Goal: Communication & Community: Answer question/provide support

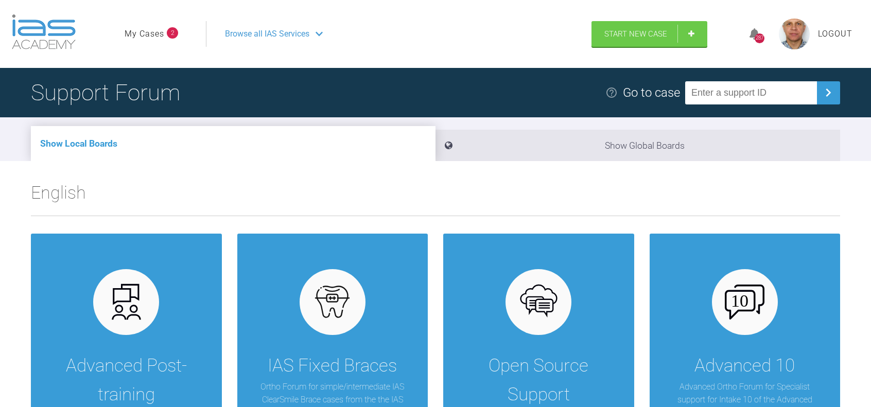
click at [146, 32] on link "My Cases" at bounding box center [145, 33] width 40 height 13
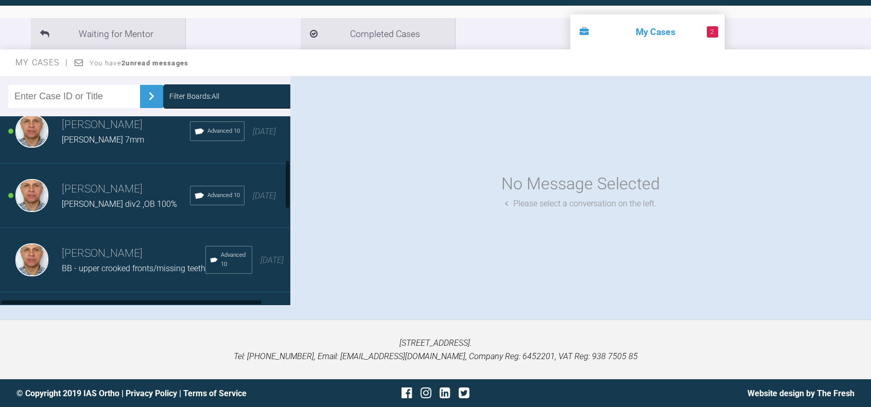
scroll to position [154, 0]
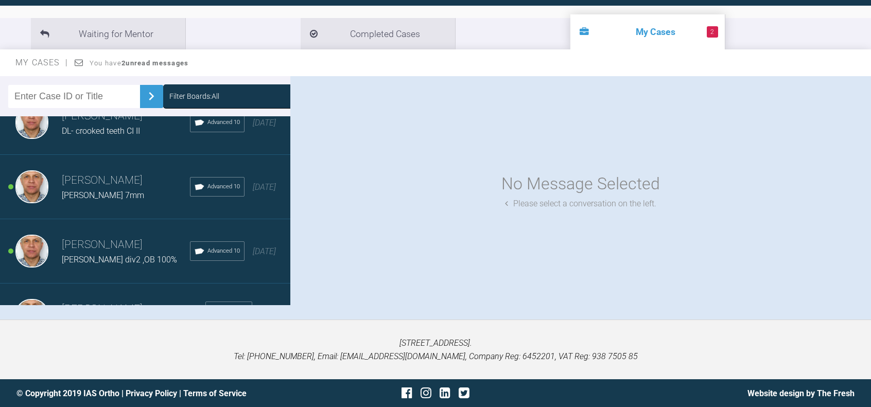
click at [96, 200] on span "[PERSON_NAME] 7mm" at bounding box center [103, 196] width 82 height 10
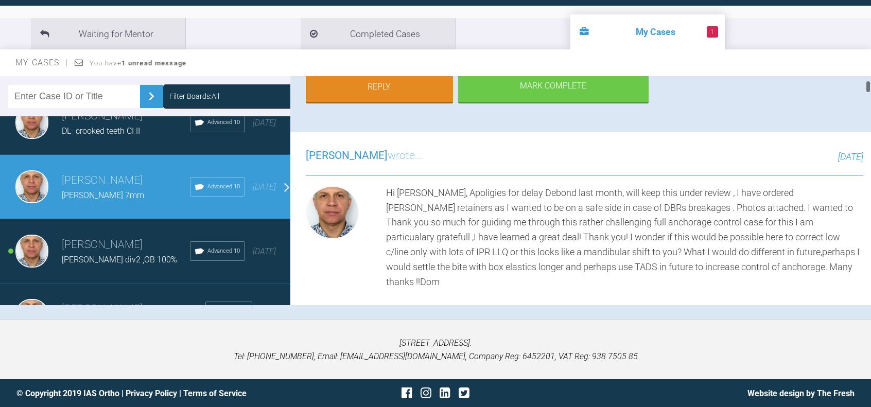
scroll to position [257, 0]
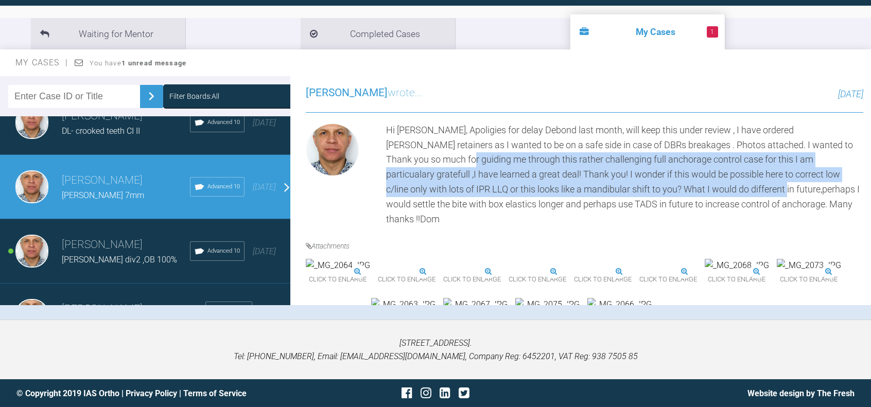
drag, startPoint x: 448, startPoint y: 159, endPoint x: 733, endPoint y: 183, distance: 285.8
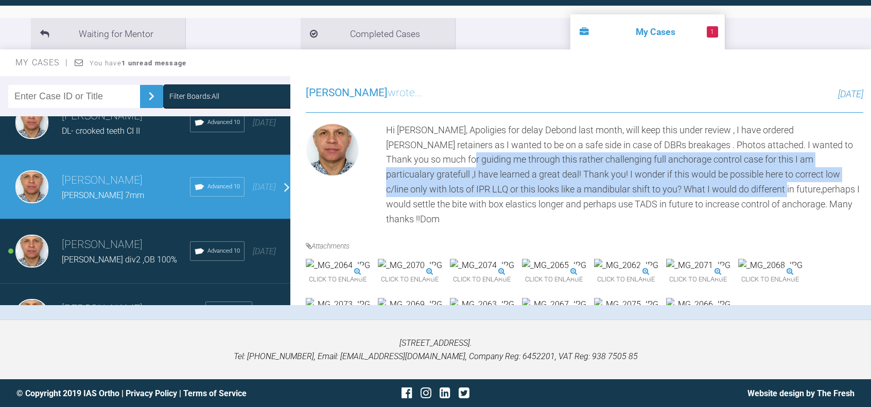
click at [733, 183] on div "Hi [PERSON_NAME], Apoligies for delay Debond last month, will keep this under r…" at bounding box center [624, 175] width 477 height 104
click at [547, 191] on div "Hi [PERSON_NAME], Apoligies for delay Debond last month, will keep this under r…" at bounding box center [624, 175] width 477 height 104
drag, startPoint x: 506, startPoint y: 157, endPoint x: 752, endPoint y: 184, distance: 247.2
click at [752, 184] on div "Hi [PERSON_NAME], Apoligies for delay Debond last month, will keep this under r…" at bounding box center [624, 175] width 477 height 104
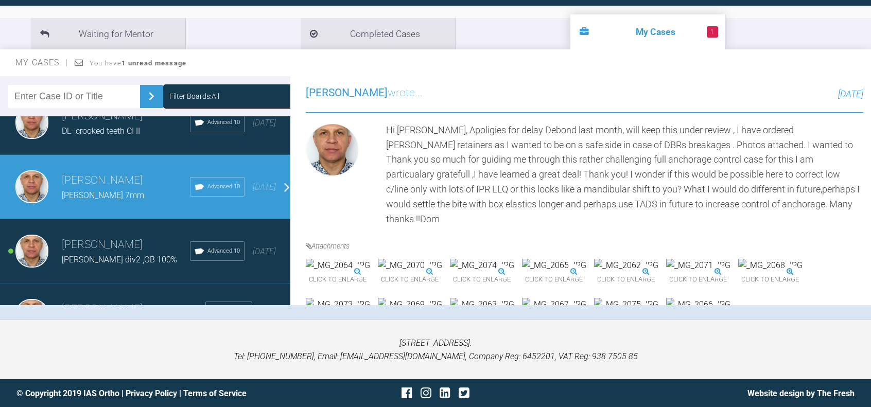
click at [519, 198] on div "Hi [PERSON_NAME], Apoligies for delay Debond last month, will keep this under r…" at bounding box center [624, 175] width 477 height 104
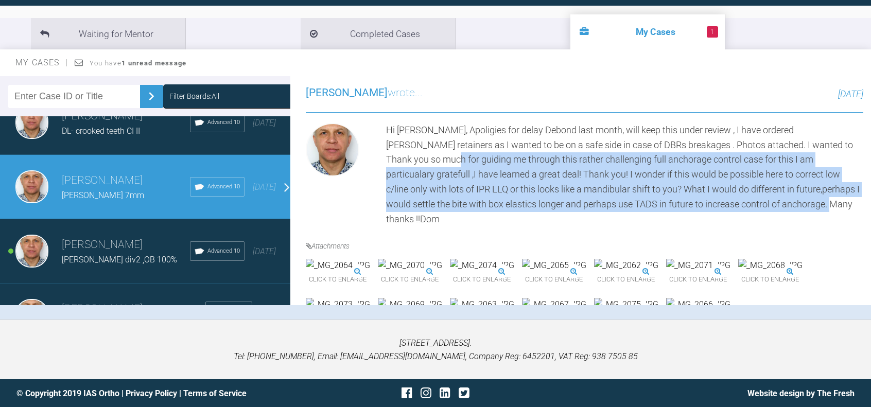
drag, startPoint x: 435, startPoint y: 158, endPoint x: 809, endPoint y: 200, distance: 376.2
click at [809, 200] on div "Hi [PERSON_NAME], Apoligies for delay Debond last month, will keep this under r…" at bounding box center [624, 175] width 477 height 104
click at [818, 210] on div "Hi [PERSON_NAME], Apoligies for delay Debond last month, will keep this under r…" at bounding box center [624, 175] width 477 height 104
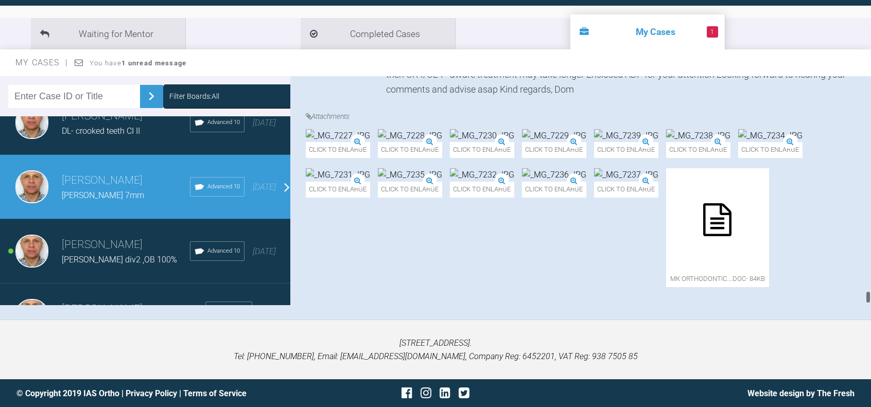
scroll to position [12835, 0]
drag, startPoint x: 869, startPoint y: 95, endPoint x: 869, endPoint y: 306, distance: 211.1
click at [869, 306] on div "Filter Boards: All [PERSON_NAME] [PERSON_NAME] croocked teeth,thin biotype Adva…" at bounding box center [435, 198] width 871 height 244
click at [666, 231] on div at bounding box center [717, 219] width 103 height 103
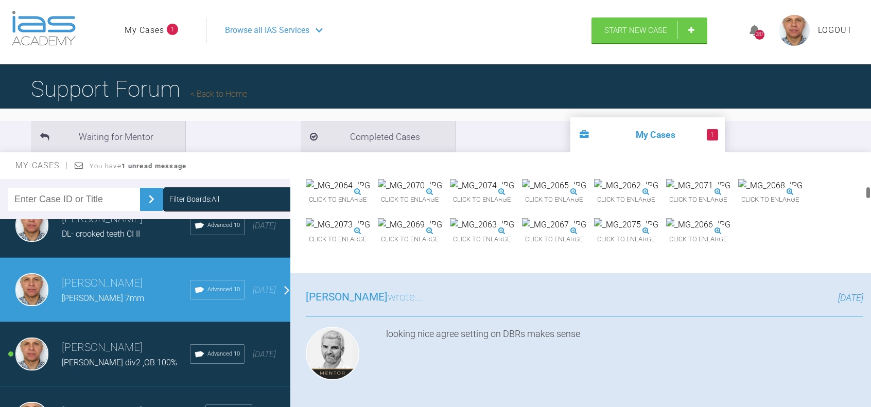
scroll to position [500, 0]
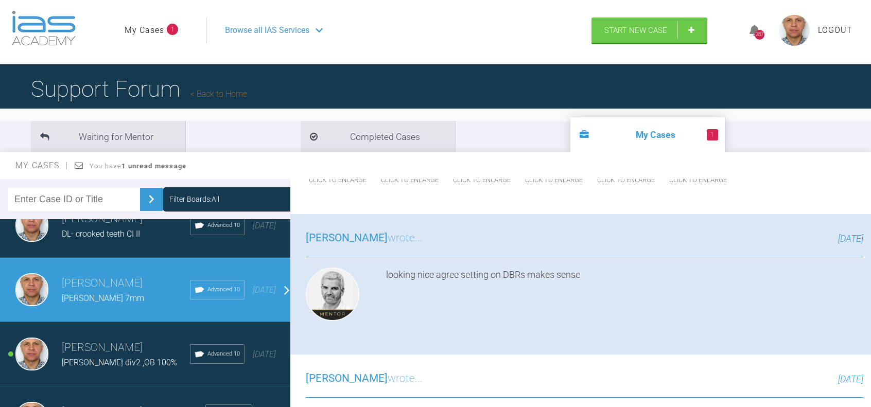
drag, startPoint x: 867, startPoint y: 332, endPoint x: 865, endPoint y: 193, distance: 139.1
click at [865, 193] on div "[PERSON_NAME] [PERSON_NAME] 7mm a few seconds ago Tier 3: Full Mentoring Suppor…" at bounding box center [580, 293] width 581 height 229
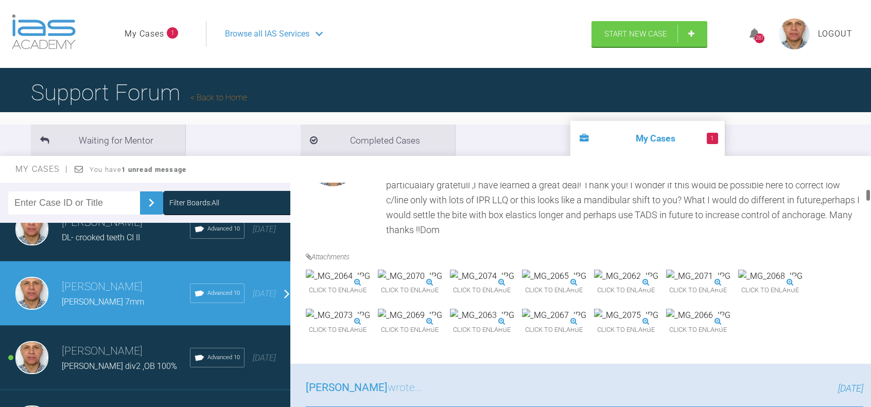
scroll to position [345, 0]
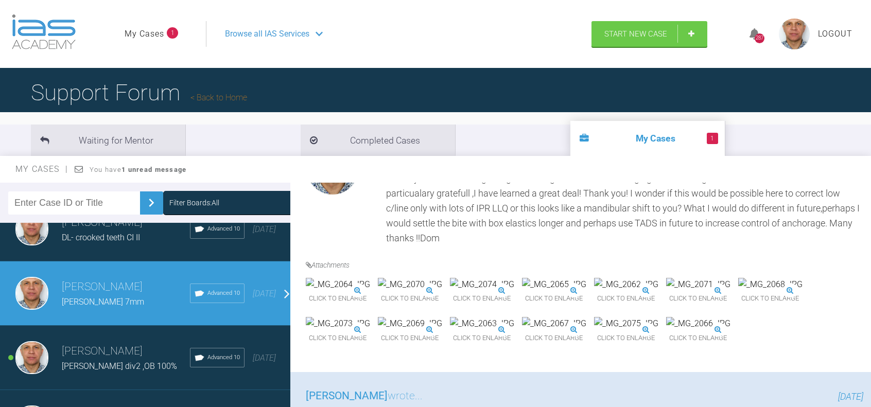
click at [365, 291] on img at bounding box center [338, 284] width 64 height 13
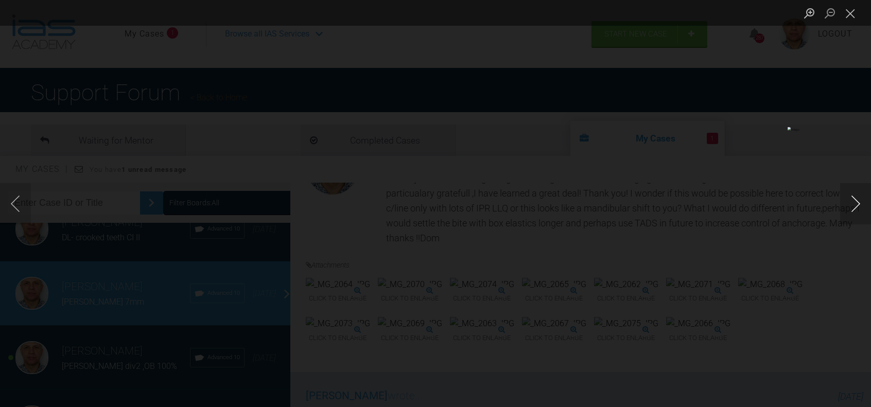
click at [855, 202] on button "Next image" at bounding box center [855, 203] width 31 height 41
click at [853, 202] on button "Next image" at bounding box center [855, 203] width 31 height 41
click at [852, 12] on button "Close lightbox" at bounding box center [850, 13] width 21 height 18
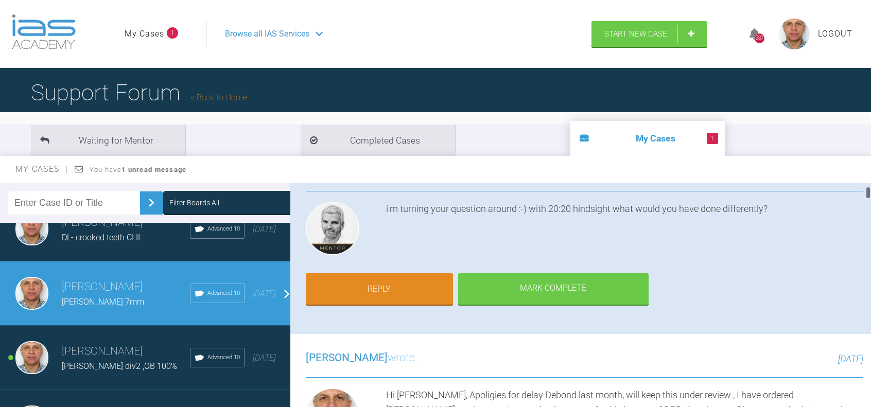
scroll to position [0, 0]
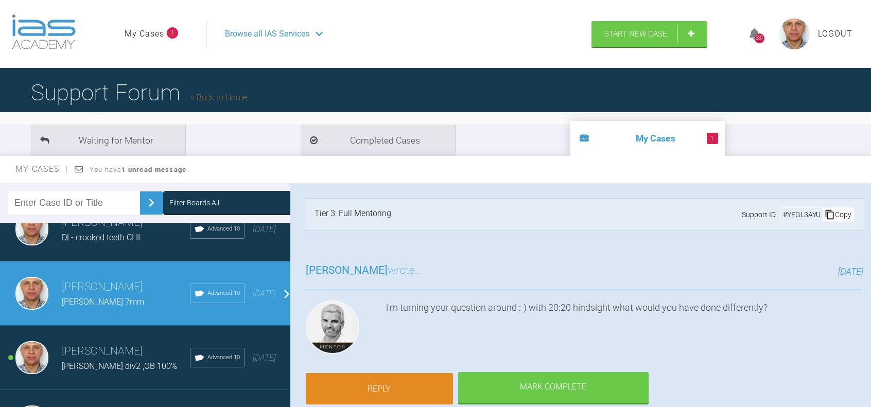
click at [410, 390] on link "Reply" at bounding box center [379, 389] width 147 height 32
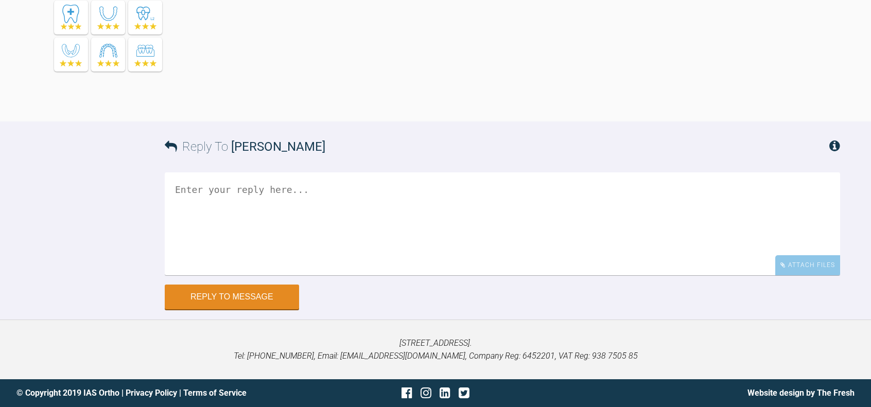
scroll to position [23544, 0]
click at [268, 207] on textarea at bounding box center [503, 224] width 676 height 103
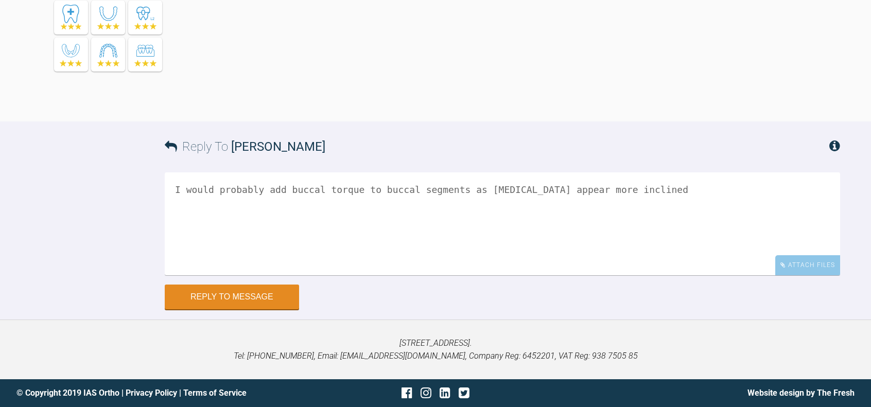
click at [174, 242] on textarea "I would probably add buccal torque to buccal segments as [MEDICAL_DATA] appear …" at bounding box center [503, 224] width 676 height 103
click at [279, 241] on textarea "I would probably add buccal torque to buccal segments as [MEDICAL_DATA] appear …" at bounding box center [503, 224] width 676 height 103
click at [405, 240] on textarea "I would probably add much more buccal torque to buccal segments as [MEDICAL_DAT…" at bounding box center [503, 224] width 676 height 103
drag, startPoint x: 419, startPoint y: 242, endPoint x: 434, endPoint y: 253, distance: 18.7
click at [419, 242] on textarea "I would probably add much more buccal torque to buccal segments as [MEDICAL_DAT…" at bounding box center [503, 224] width 676 height 103
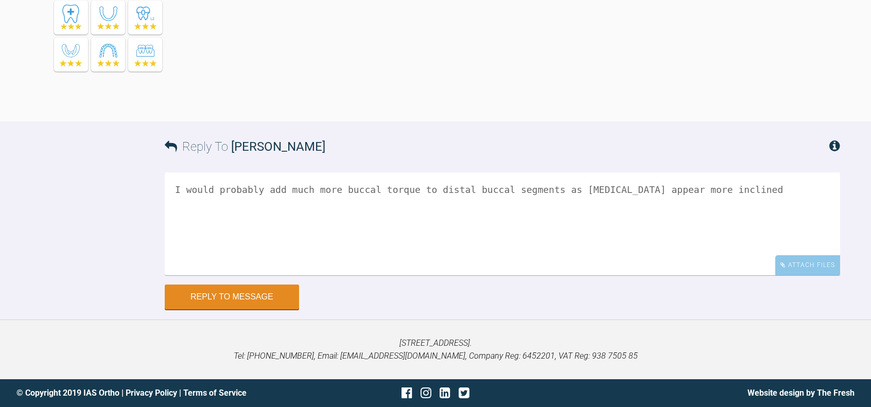
click at [538, 242] on textarea "I would probably add much more buccal torque to distal buccal segments as [MEDI…" at bounding box center [503, 224] width 676 height 103
drag, startPoint x: 693, startPoint y: 239, endPoint x: 596, endPoint y: 239, distance: 96.8
click at [596, 239] on textarea "I would probably add much more buccal torque to distal buccal segments or the w…" at bounding box center [503, 224] width 676 height 103
drag, startPoint x: 453, startPoint y: 243, endPoint x: 417, endPoint y: 242, distance: 35.5
click at [417, 242] on textarea "I would probably add much more buccal torque to distal buccal segments or the w…" at bounding box center [503, 224] width 676 height 103
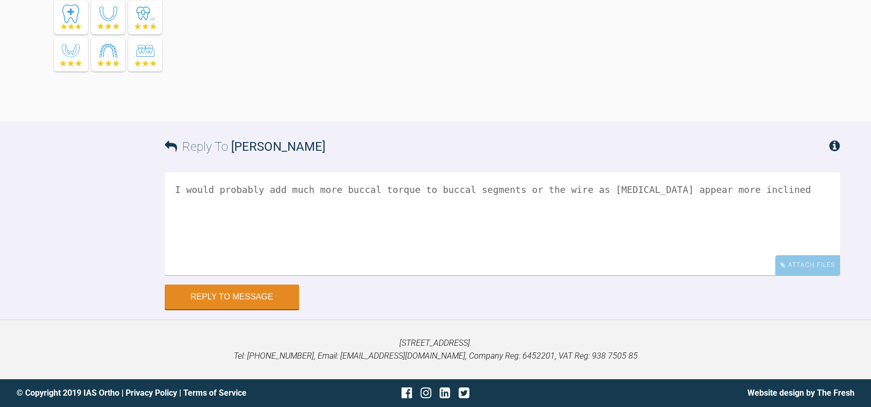
drag, startPoint x: 502, startPoint y: 242, endPoint x: 558, endPoint y: 244, distance: 55.7
click at [558, 244] on textarea "I would probably add much more buccal torque to buccal segments or the wire as …" at bounding box center [503, 224] width 676 height 103
click at [708, 237] on textarea "I would probably add much more buccal torque to buccal segments as [MEDICAL_DAT…" at bounding box center [503, 224] width 676 height 103
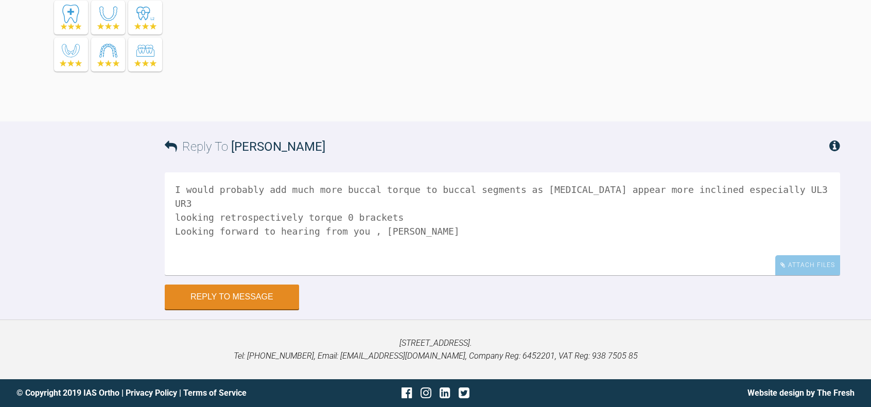
click at [176, 187] on textarea "I would probably add much more buccal torque to buccal segments as [MEDICAL_DAT…" at bounding box center [503, 224] width 676 height 103
click at [405, 225] on textarea "I would probably add much more buccal torque to buccal segments as [MEDICAL_DAT…" at bounding box center [503, 224] width 676 height 103
click at [401, 200] on textarea "I would probably add much more buccal torque to buccal segments as [MEDICAL_DAT…" at bounding box center [503, 224] width 676 height 103
click at [579, 202] on textarea "I would probably add much more buccal torque to buccal segments as [MEDICAL_DAT…" at bounding box center [503, 224] width 676 height 103
click at [387, 217] on textarea "I would probably add much more buccal torque to buccal segments as [MEDICAL_DAT…" at bounding box center [503, 224] width 676 height 103
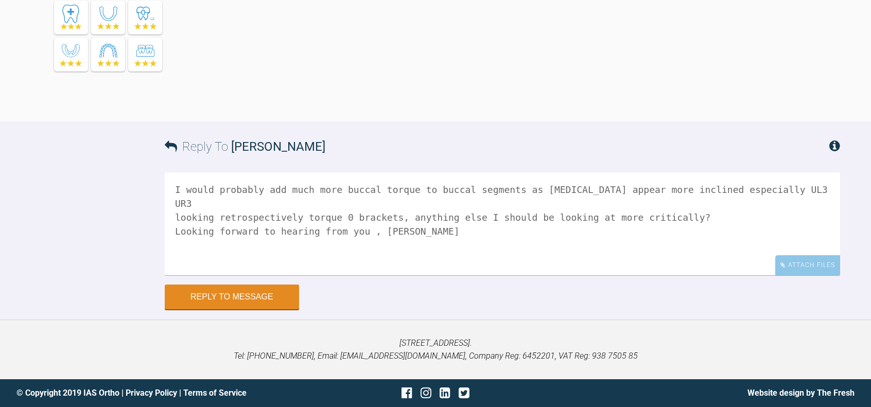
scroll to position [23441, 0]
click at [417, 276] on textarea "I would probably add much more buccal torque to buccal segments as [MEDICAL_DAT…" at bounding box center [503, 224] width 676 height 103
click at [368, 276] on textarea "I would probably add much more buccal torque to buccal segments as [MEDICAL_DAT…" at bounding box center [503, 224] width 676 height 103
click at [797, 190] on textarea "I would probably add much more buccal torque to buccal segments as [MEDICAL_DAT…" at bounding box center [503, 224] width 676 height 103
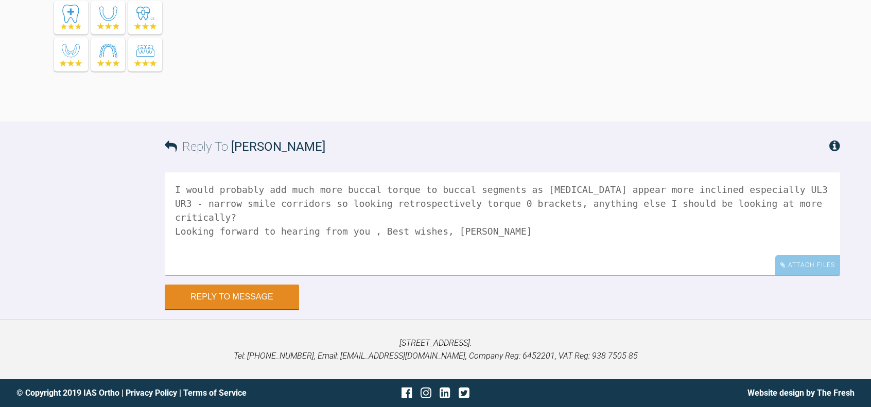
click at [517, 199] on textarea "I would probably add much more buccal torque to buccal segments as [MEDICAL_DAT…" at bounding box center [503, 224] width 676 height 103
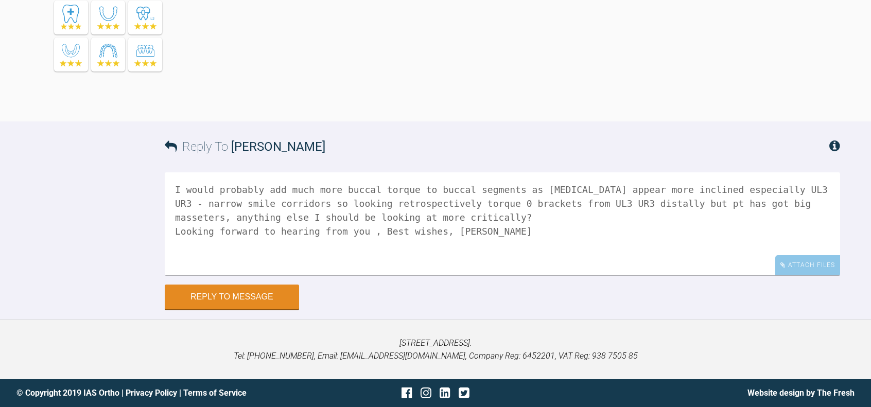
drag, startPoint x: 713, startPoint y: 203, endPoint x: 777, endPoint y: 206, distance: 64.4
click at [777, 206] on textarea "I would probably add much more buccal torque to buccal segments as [MEDICAL_DAT…" at bounding box center [503, 224] width 676 height 103
paste textarea "[MEDICAL_DATA] hypertrophy"
drag, startPoint x: 704, startPoint y: 204, endPoint x: 672, endPoint y: 205, distance: 32.5
click at [672, 205] on textarea "I would probably add much more buccal torque to buccal segments as [MEDICAL_DAT…" at bounding box center [503, 224] width 676 height 103
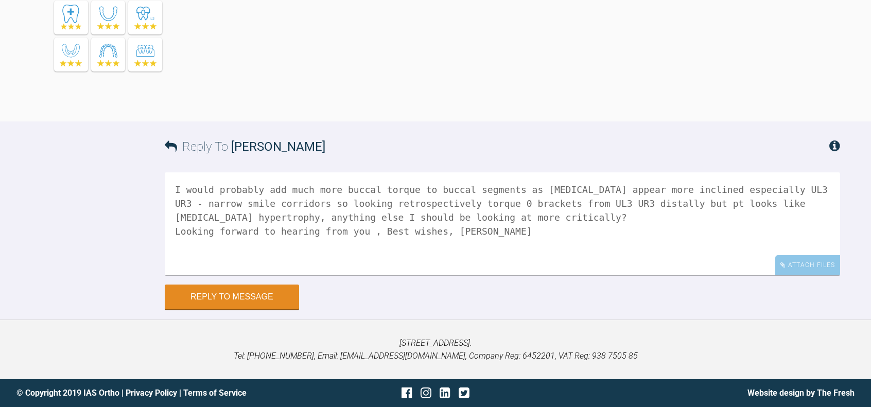
drag, startPoint x: 651, startPoint y: 205, endPoint x: 629, endPoint y: 204, distance: 22.2
click at [629, 204] on textarea "I would probably add much more buccal torque to buccal segments as [MEDICAL_DAT…" at bounding box center [503, 224] width 676 height 103
click at [703, 205] on textarea "I would probably add much more buccal torque to buccal segments as [MEDICAL_DAT…" at bounding box center [503, 224] width 676 height 103
drag, startPoint x: 719, startPoint y: 203, endPoint x: 672, endPoint y: 203, distance: 47.9
click at [672, 203] on textarea "I would probably add much more buccal torque to buccal segments as [MEDICAL_DAT…" at bounding box center [503, 224] width 676 height 103
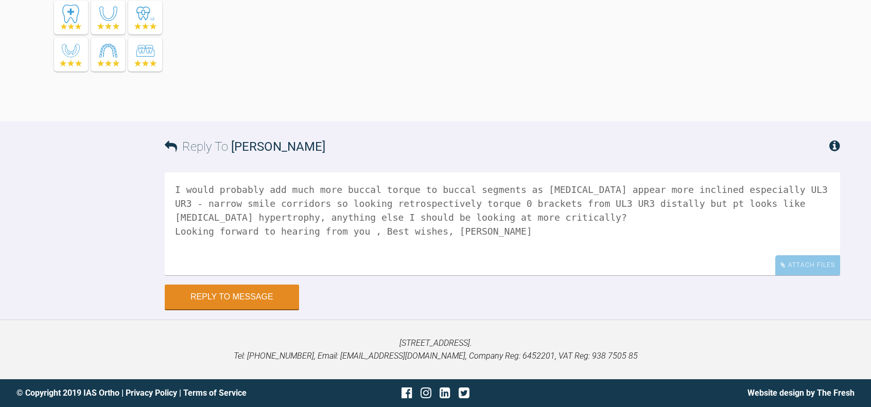
click at [734, 205] on textarea "I would probably add much more buccal torque to buccal segments as [MEDICAL_DAT…" at bounding box center [503, 224] width 676 height 103
drag, startPoint x: 728, startPoint y: 200, endPoint x: 759, endPoint y: 246, distance: 54.8
click at [728, 200] on textarea "I would probably add much more buccal torque to buccal segments as [MEDICAL_DAT…" at bounding box center [503, 224] width 676 height 103
click at [726, 207] on textarea "I would probably add much more buccal torque to buccal segments as [MEDICAL_DAT…" at bounding box center [503, 224] width 676 height 103
click at [232, 217] on textarea "I would probably add much more buccal torque to buccal segments as [MEDICAL_DAT…" at bounding box center [503, 224] width 676 height 103
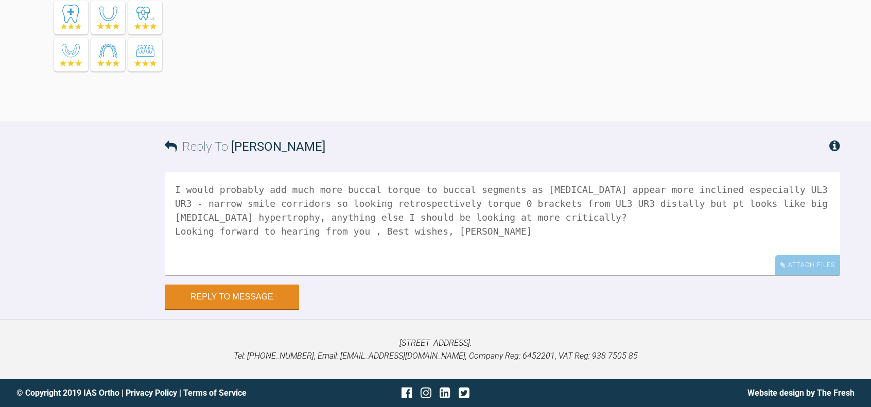
click at [522, 220] on textarea "I would probably add much more buccal torque to buccal segments as [MEDICAL_DAT…" at bounding box center [503, 224] width 676 height 103
click at [237, 218] on textarea "I would probably add much more buccal torque to buccal segments as [MEDICAL_DAT…" at bounding box center [503, 224] width 676 height 103
click at [231, 215] on textarea "I would probably add much more buccal torque to buccal segments as [MEDICAL_DAT…" at bounding box center [503, 224] width 676 height 103
click at [628, 204] on textarea "I would probably add much more buccal torque to buccal segments as [MEDICAL_DAT…" at bounding box center [503, 224] width 676 height 103
click at [235, 219] on textarea "I would probably add much more buccal torque to buccal segments as [MEDICAL_DAT…" at bounding box center [503, 224] width 676 height 103
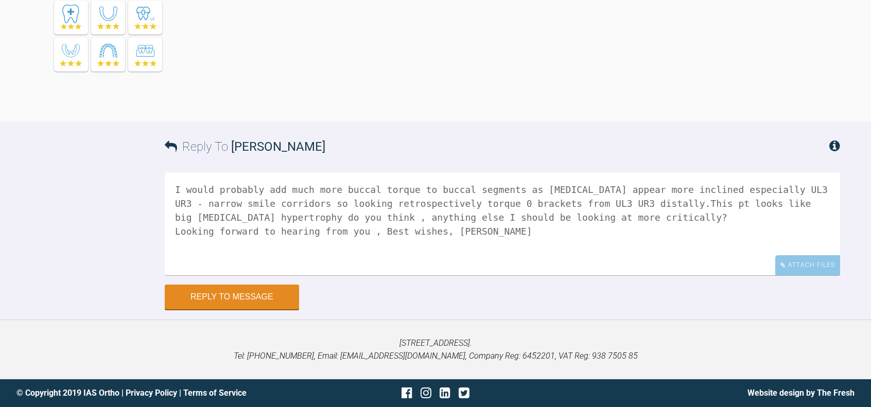
click at [728, 204] on textarea "I would probably add much more buccal torque to buccal segments as [MEDICAL_DAT…" at bounding box center [503, 224] width 676 height 103
drag, startPoint x: 769, startPoint y: 203, endPoint x: 751, endPoint y: 206, distance: 18.2
click at [751, 206] on textarea "I would probably add much more buccal torque to buccal segments as [MEDICAL_DAT…" at bounding box center [503, 224] width 676 height 103
click at [299, 218] on textarea "I would probably add much more buccal torque to buccal segments as [MEDICAL_DAT…" at bounding box center [503, 224] width 676 height 103
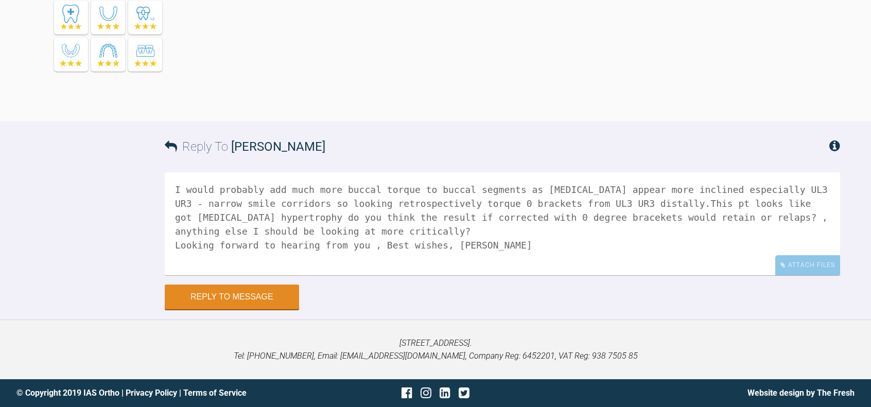
click at [548, 220] on textarea "I would probably add much more buccal torque to buccal segments as [MEDICAL_DAT…" at bounding box center [503, 224] width 676 height 103
click at [649, 217] on textarea "I would probably add much more buccal torque to buccal segments as [MEDICAL_DAT…" at bounding box center [503, 224] width 676 height 103
type textarea "I would probably add much more buccal torque to buccal segments as [MEDICAL_DAT…"
click at [262, 297] on button "Reply to Message" at bounding box center [232, 298] width 134 height 25
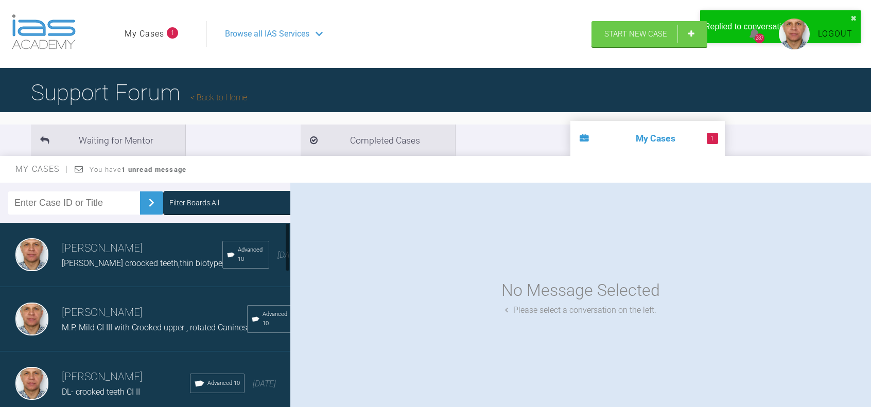
scroll to position [257, 0]
click at [89, 268] on span "[PERSON_NAME] div2 ,OB 100%" at bounding box center [119, 264] width 115 height 10
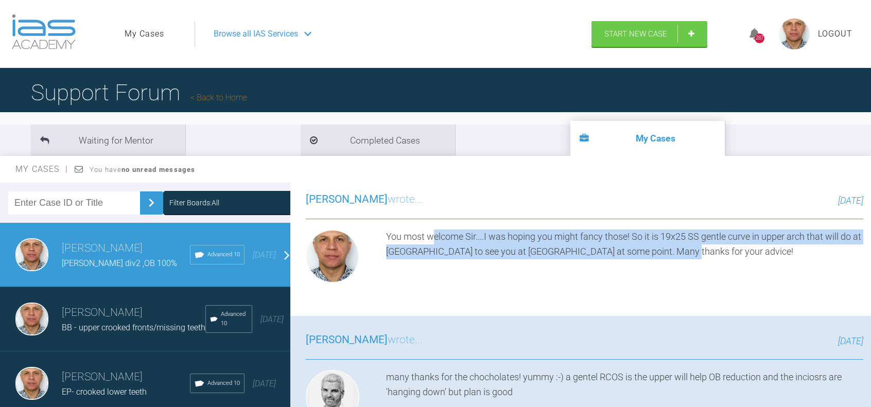
drag, startPoint x: 436, startPoint y: 244, endPoint x: 682, endPoint y: 251, distance: 246.3
click at [682, 251] on div "You most welcome Sir....I was hoping you might fancy those! So it is 19x25 SS g…" at bounding box center [624, 259] width 477 height 58
click at [654, 283] on div "You most welcome Sir....I was hoping you might fancy those! So it is 19x25 SS g…" at bounding box center [624, 259] width 477 height 58
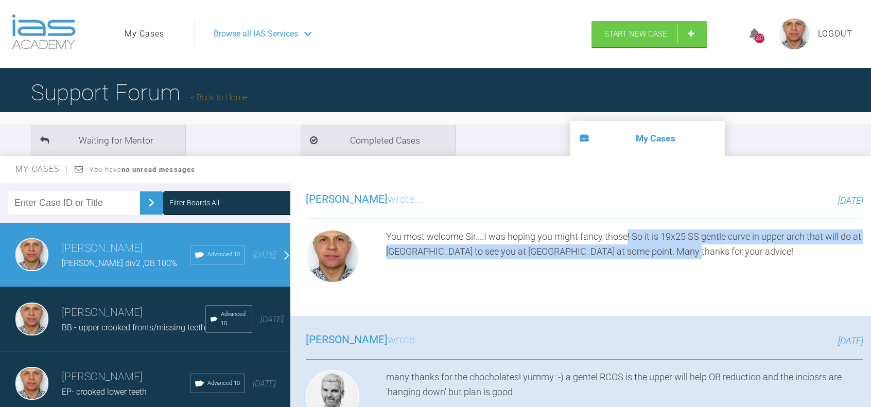
drag, startPoint x: 629, startPoint y: 239, endPoint x: 704, endPoint y: 245, distance: 74.8
click at [704, 245] on div "You most welcome Sir....I was hoping you might fancy those! So it is 19x25 SS g…" at bounding box center [624, 259] width 477 height 58
click at [593, 277] on div "You most welcome Sir....I was hoping you might fancy those! So it is 19x25 SS g…" at bounding box center [624, 259] width 477 height 58
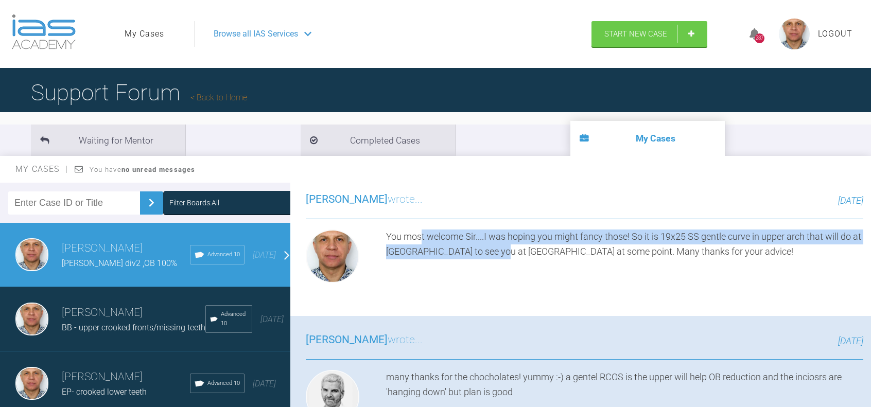
drag, startPoint x: 423, startPoint y: 239, endPoint x: 531, endPoint y: 258, distance: 110.2
click at [531, 258] on div "You most welcome Sir....I was hoping you might fancy those! So it is 19x25 SS g…" at bounding box center [624, 259] width 477 height 58
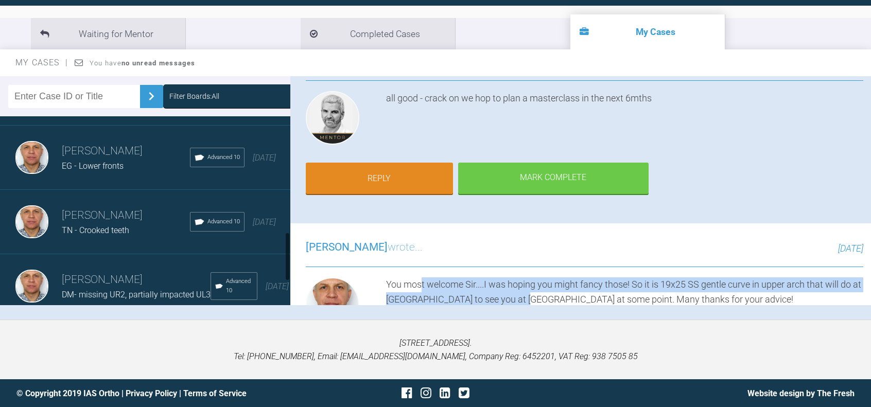
scroll to position [384, 0]
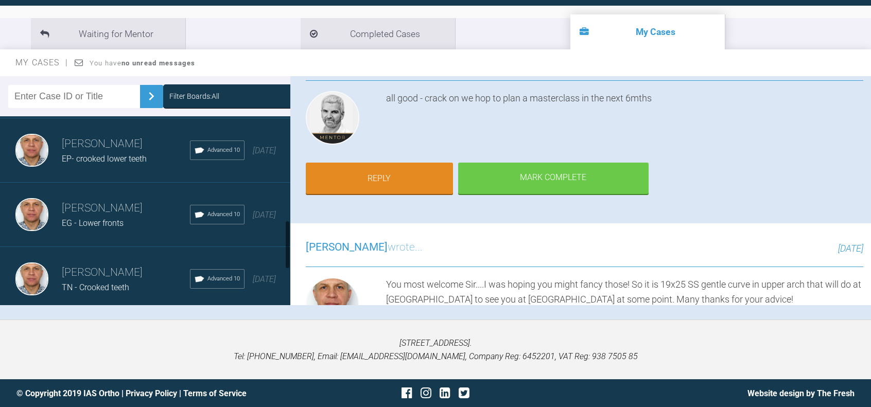
click at [92, 164] on span "EP- crooked lower teeth" at bounding box center [104, 159] width 85 height 10
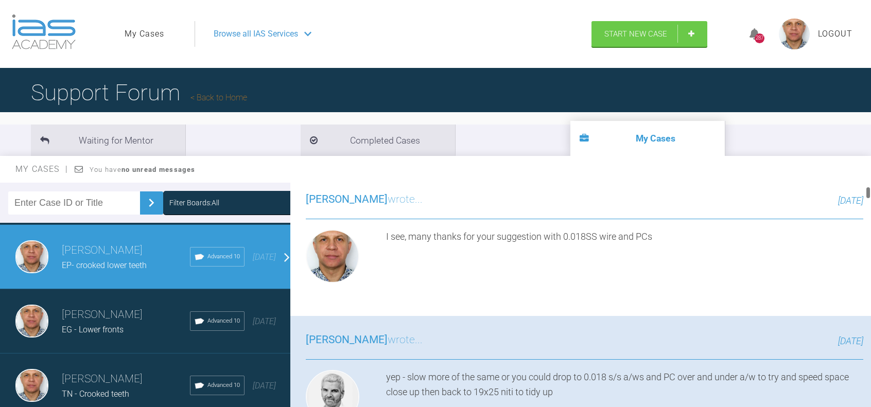
scroll to position [154, 0]
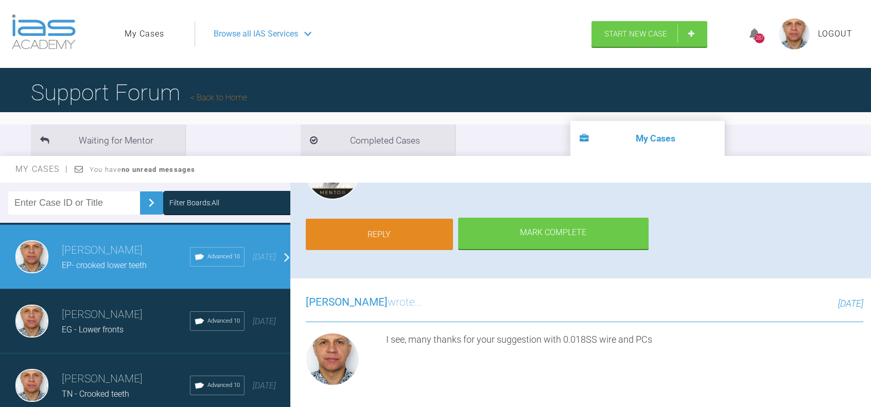
click at [391, 234] on link "Reply" at bounding box center [379, 235] width 147 height 32
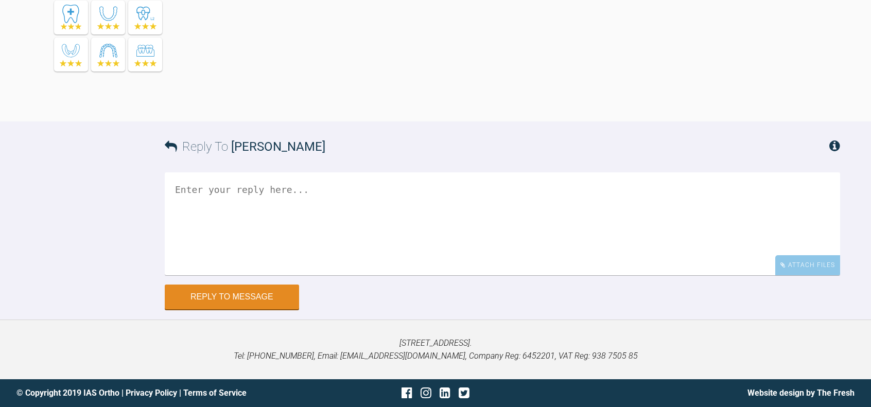
scroll to position [26836, 0]
click at [263, 199] on textarea at bounding box center [503, 223] width 676 height 103
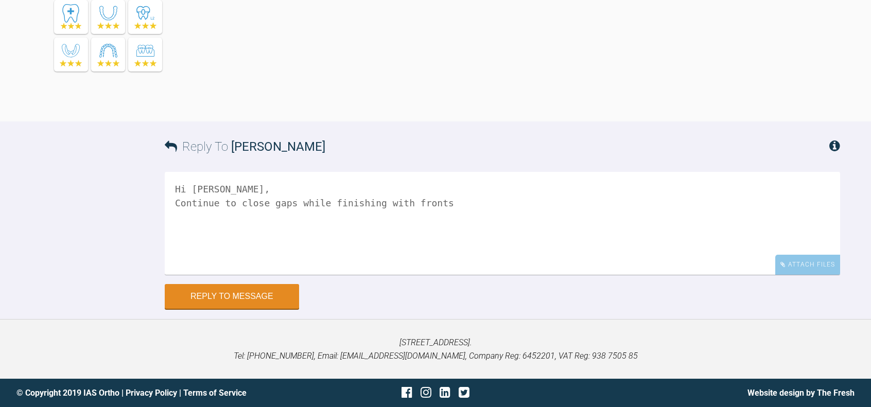
paste textarea "Upper 19x25 NiTi Lower 19x25 NiTI New UL1 UL6 UR6 UR7 LR2 LR3 CI III elastics t…"
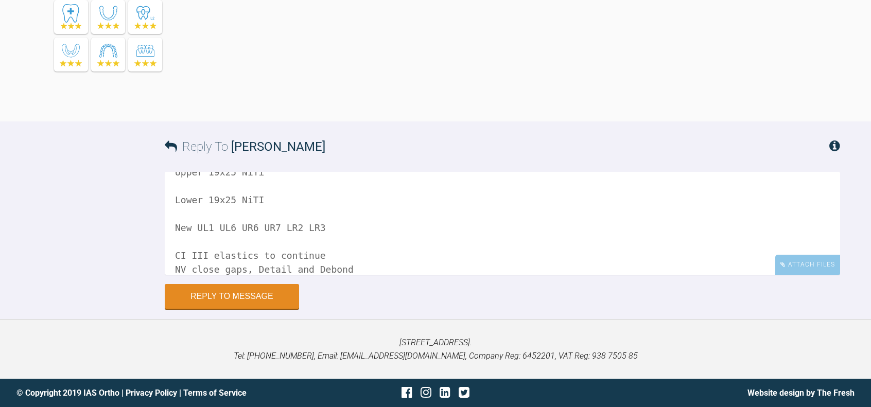
scroll to position [0, 0]
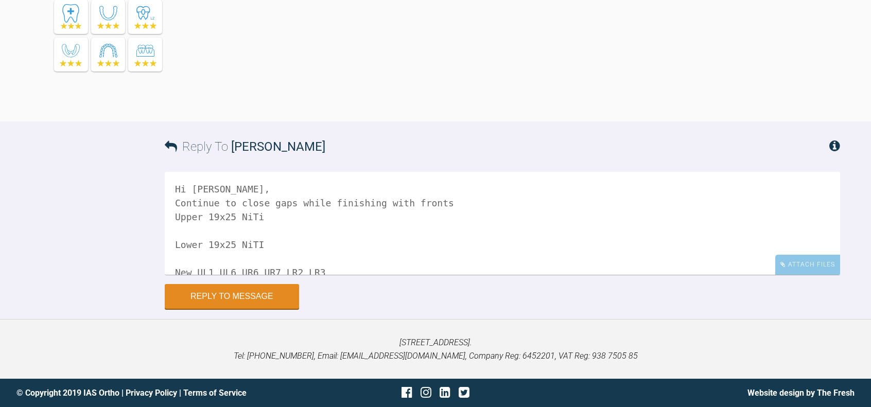
click at [169, 247] on textarea "Hi [PERSON_NAME], Continue to close gaps while finishing with fronts Upper 19x2…" at bounding box center [503, 223] width 676 height 103
click at [173, 257] on textarea "Hi [PERSON_NAME], Continue to close gaps while finishing with fronts Upper 19x2…" at bounding box center [503, 223] width 676 height 103
click at [174, 271] on textarea "Hi [PERSON_NAME], Continue to close gaps while finishing with fronts Upper 19x2…" at bounding box center [503, 223] width 676 height 103
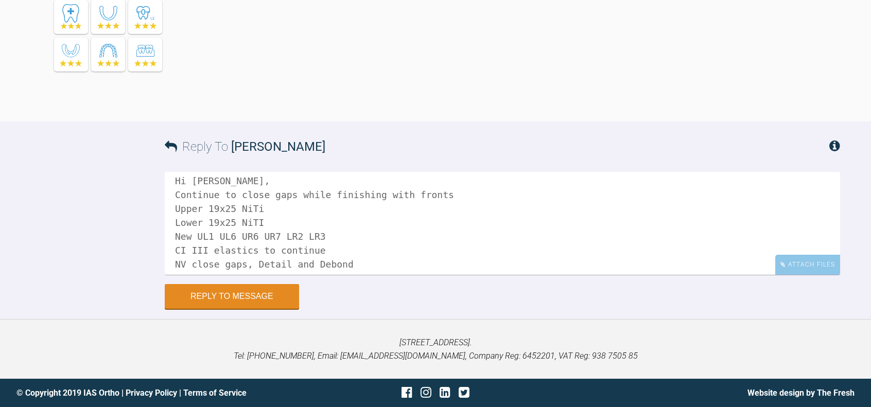
scroll to position [14, 0]
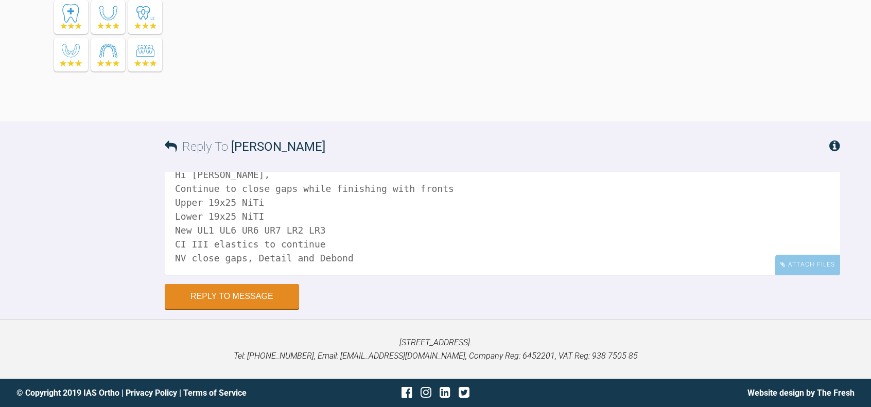
click at [330, 246] on textarea "Hi [PERSON_NAME], Continue to close gaps while finishing with fronts Upper 19x2…" at bounding box center [503, 223] width 676 height 103
click at [320, 230] on textarea "Hi [PERSON_NAME], Continue to close gaps while finishing with fronts Upper 19x2…" at bounding box center [503, 223] width 676 height 103
click at [433, 188] on textarea "Hi [PERSON_NAME], Continue to close gaps while finishing with fronts Upper 19x2…" at bounding box center [503, 223] width 676 height 103
drag, startPoint x: 375, startPoint y: 188, endPoint x: 449, endPoint y: 192, distance: 73.7
click at [449, 192] on textarea "Hi [PERSON_NAME], Continue to close gaps while finishing with fronts Upper 19x2…" at bounding box center [503, 223] width 676 height 103
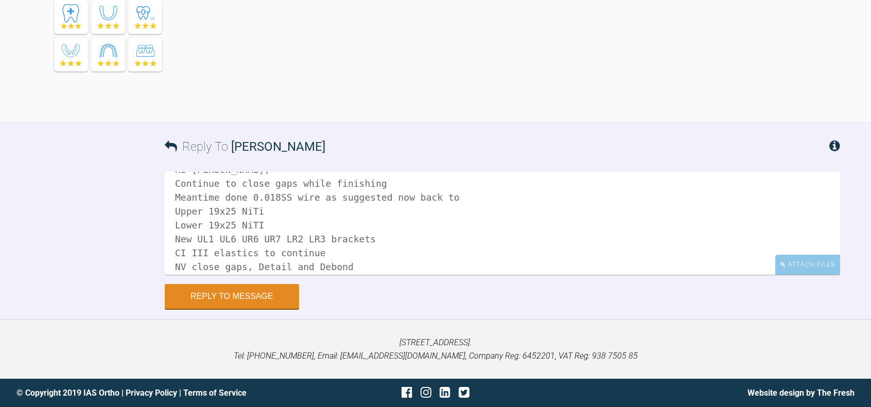
scroll to position [29, 0]
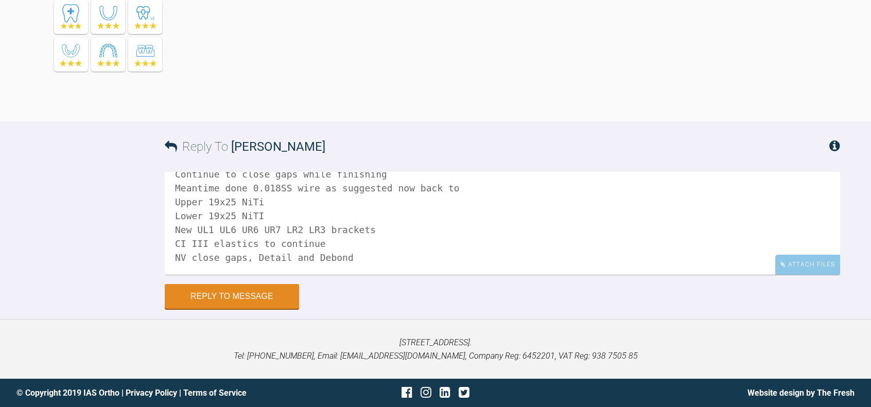
click at [349, 260] on textarea "Hi [PERSON_NAME], Continue to close gaps while finishing Meantime done 0.018SS …" at bounding box center [503, 223] width 676 height 103
click at [356, 246] on textarea "Hi [PERSON_NAME], Continue to close gaps while finishing Meantime done 0.018SS …" at bounding box center [503, 223] width 676 height 103
drag, startPoint x: 382, startPoint y: 258, endPoint x: 435, endPoint y: 255, distance: 52.6
click at [435, 255] on textarea "Hi [PERSON_NAME], Continue to close gaps while finishing Meantime done 0.018SS …" at bounding box center [503, 223] width 676 height 103
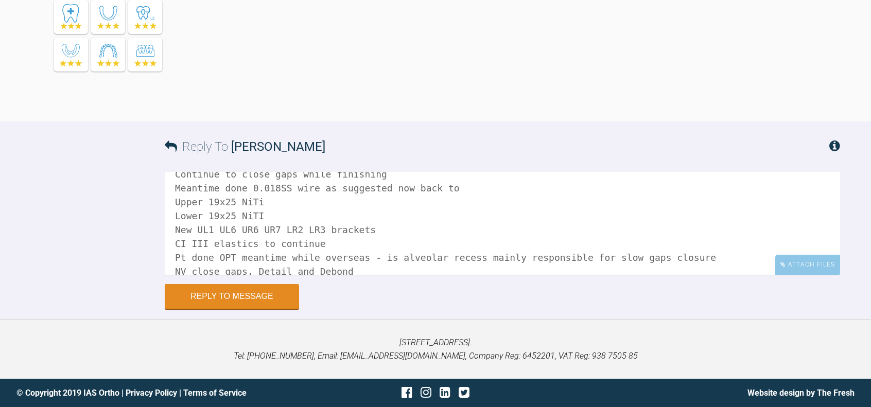
drag, startPoint x: 378, startPoint y: 257, endPoint x: 369, endPoint y: 257, distance: 8.8
click at [369, 257] on textarea "Hi [PERSON_NAME], Continue to close gaps while finishing Meantime done 0.018SS …" at bounding box center [503, 223] width 676 height 103
drag, startPoint x: 472, startPoint y: 257, endPoint x: 589, endPoint y: 258, distance: 117.4
click at [589, 258] on textarea "Hi [PERSON_NAME], Continue to close gaps while finishing Meantime done 0.018SS …" at bounding box center [503, 223] width 676 height 103
click at [580, 259] on textarea "Hi [PERSON_NAME], Continue to close gaps while finishing Meantime done 0.018SS …" at bounding box center [503, 223] width 676 height 103
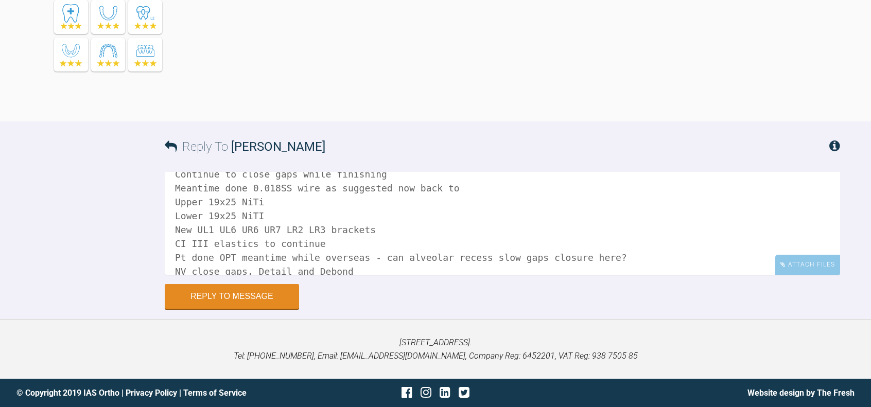
click at [355, 257] on textarea "Hi [PERSON_NAME], Continue to close gaps while finishing Meantime done 0.018SS …" at bounding box center [503, 223] width 676 height 103
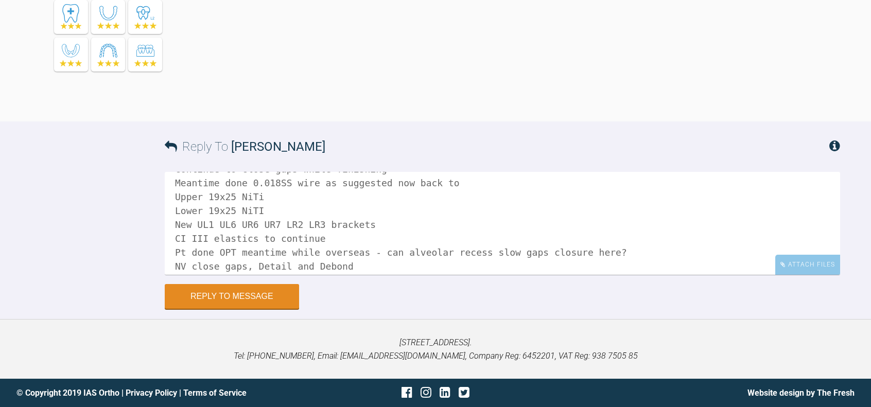
scroll to position [42, 0]
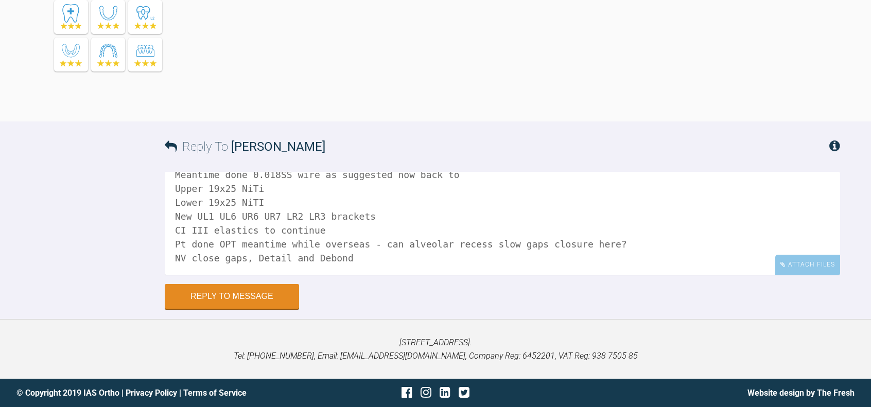
click at [592, 243] on textarea "Hi [PERSON_NAME], Continue to close gaps while finishing Meantime done 0.018SS …" at bounding box center [503, 223] width 676 height 103
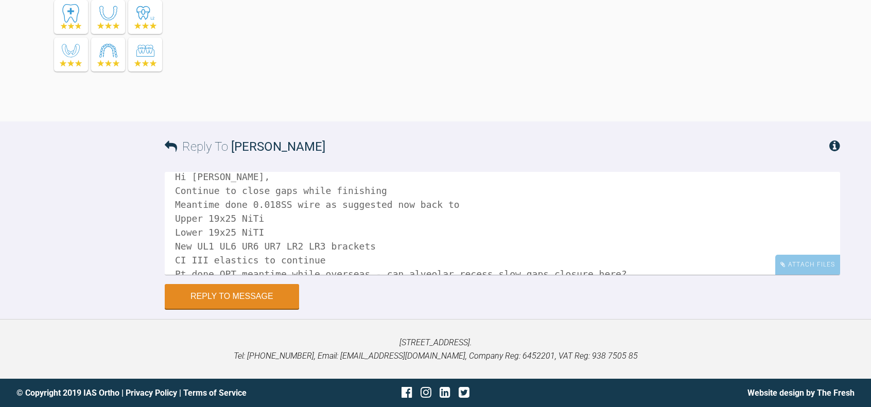
scroll to position [0, 0]
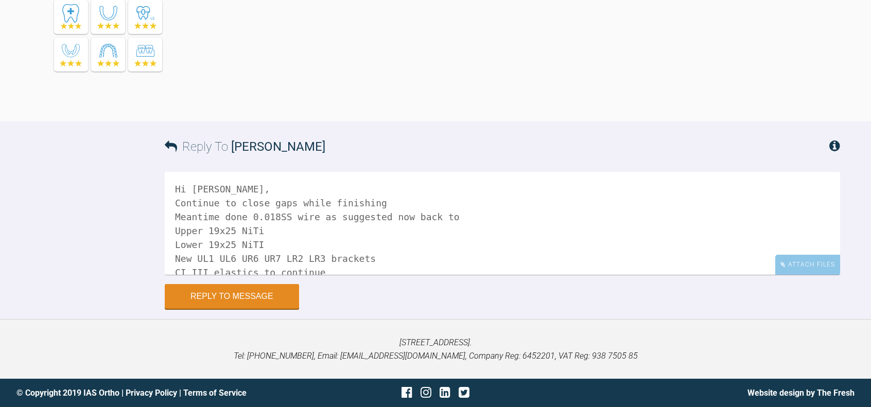
click at [242, 217] on textarea "Hi [PERSON_NAME], Continue to close gaps while finishing Meantime done 0.018SS …" at bounding box center [503, 223] width 676 height 103
click at [376, 217] on textarea "Hi [PERSON_NAME], Continue to close gaps while finishing Meantime done 0.018SS …" at bounding box center [503, 223] width 676 height 103
click at [401, 217] on textarea "Hi [PERSON_NAME], Continue to close gaps while finishing Meantime done 0.018SS …" at bounding box center [503, 223] width 676 height 103
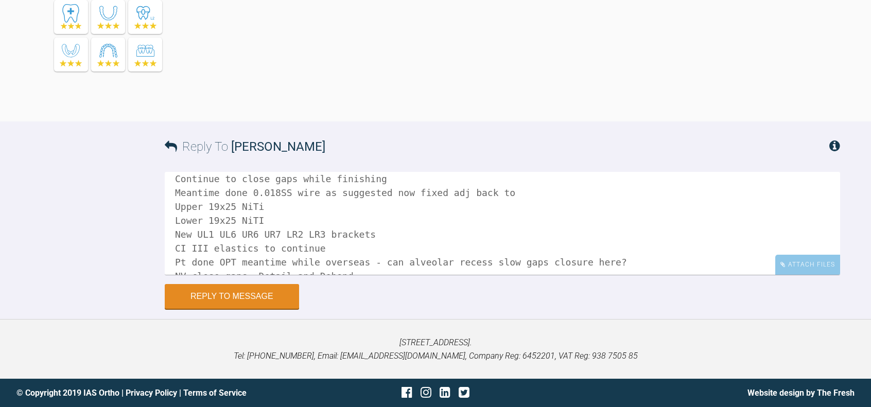
scroll to position [42, 0]
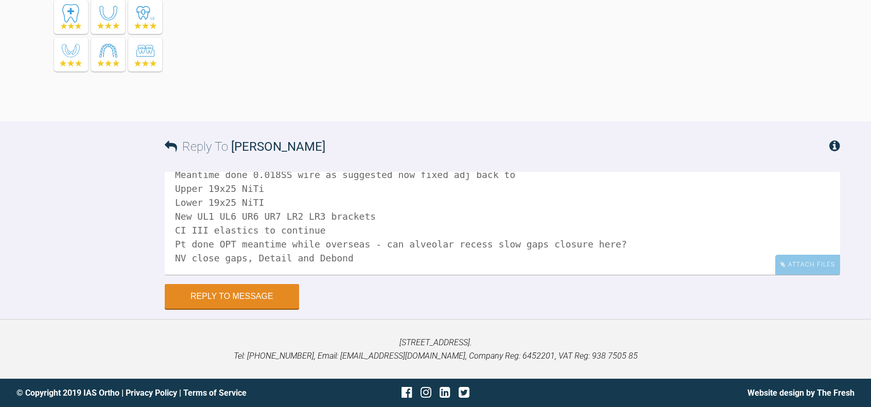
type textarea "Hi [PERSON_NAME], Continue to close gaps while finishing Meantime done 0.018SS …"
click at [785, 264] on icon at bounding box center [783, 265] width 5 height 6
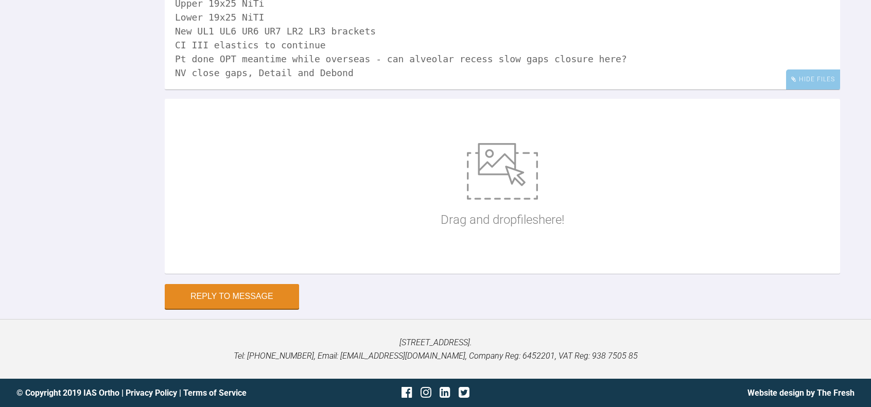
click at [483, 200] on img at bounding box center [502, 171] width 71 height 57
type input "C:\fakepath\_MG_2451.JPG"
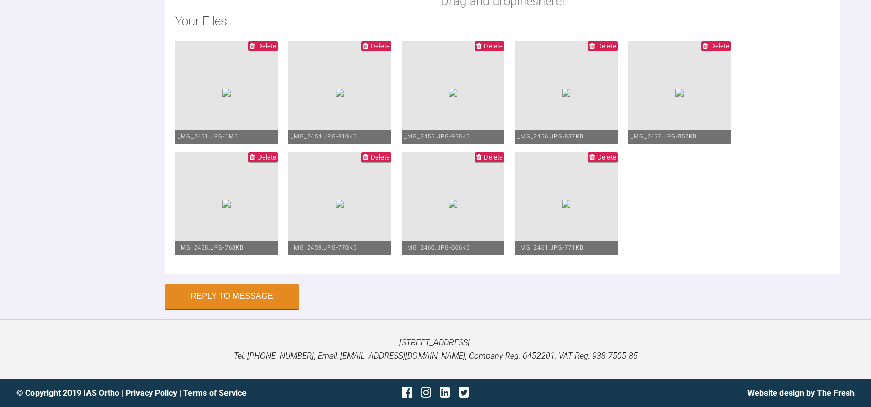
scroll to position [0, 0]
drag, startPoint x: 177, startPoint y: 199, endPoint x: 493, endPoint y: 197, distance: 316.7
drag, startPoint x: 176, startPoint y: 198, endPoint x: 493, endPoint y: 198, distance: 316.7
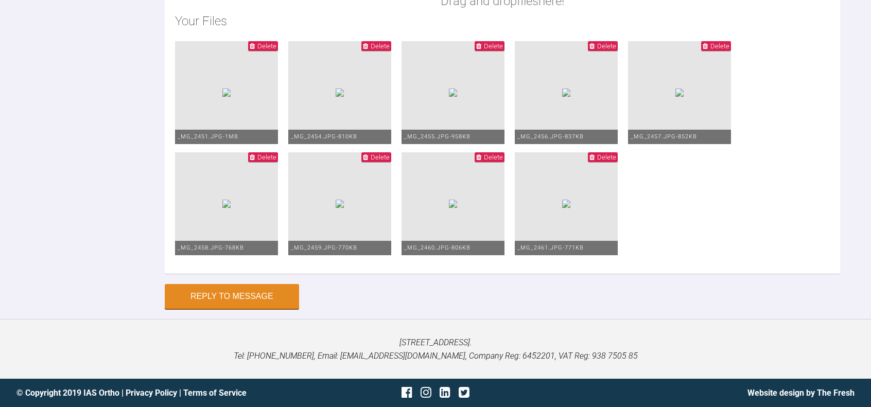
scroll to position [27008, 0]
drag, startPoint x: 384, startPoint y: 57, endPoint x: 370, endPoint y: 58, distance: 13.9
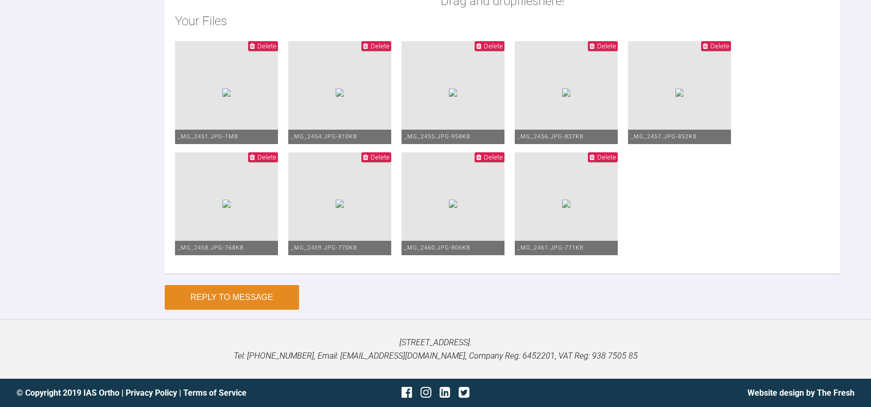
type textarea "Hi [PERSON_NAME], Continue to close gaps while finishing Upper 19x25 NiTi Lower…"
click at [264, 300] on button "Reply to Message" at bounding box center [232, 297] width 134 height 25
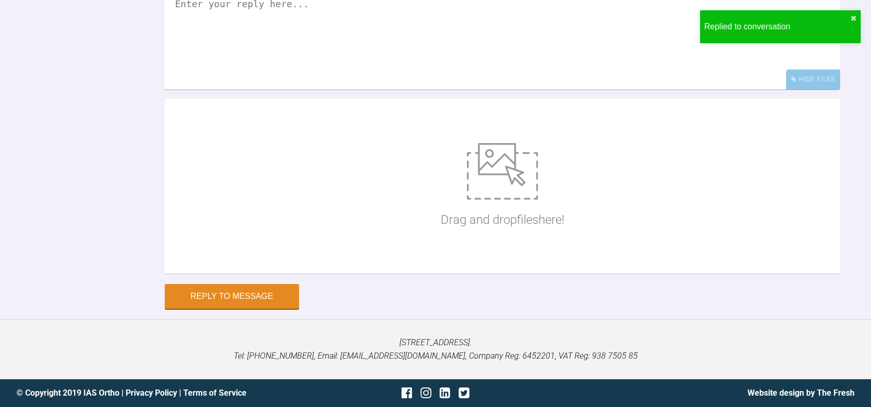
scroll to position [25916, 0]
